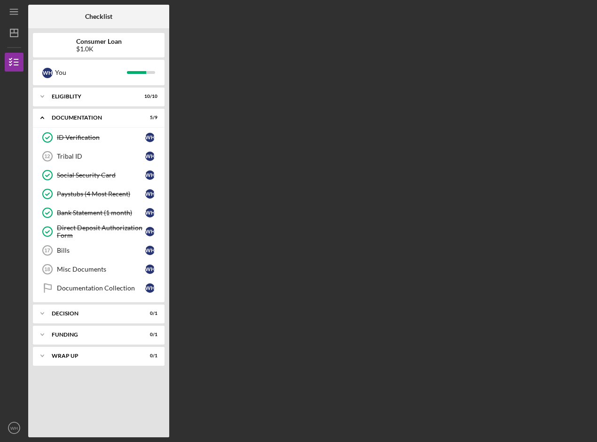
click at [93, 19] on b "Checklist" at bounding box center [98, 17] width 27 height 8
click at [73, 97] on div "Eligiblity" at bounding box center [102, 97] width 101 height 6
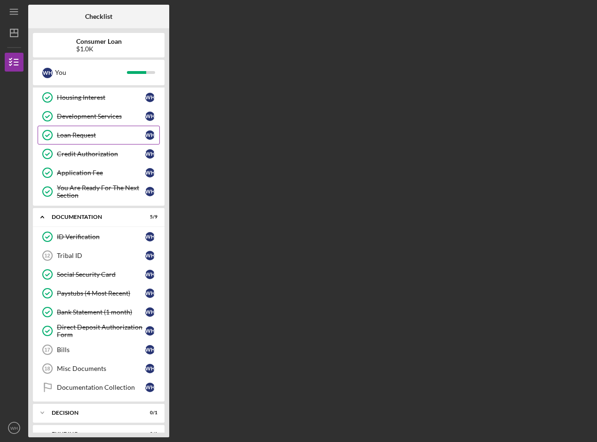
scroll to position [131, 0]
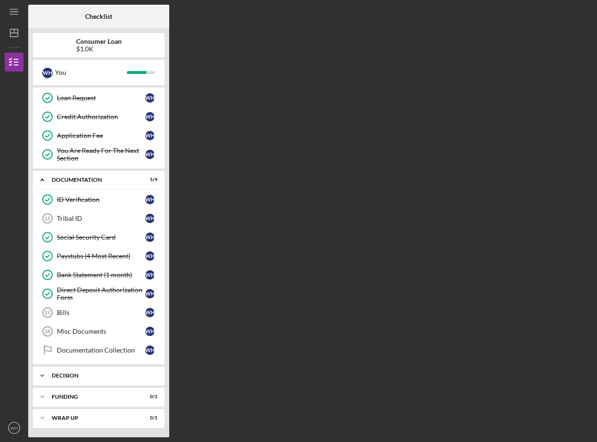
click at [72, 372] on div "Icon/Expander Decision 0 / 1" at bounding box center [99, 375] width 132 height 19
